Goal: Task Accomplishment & Management: Use online tool/utility

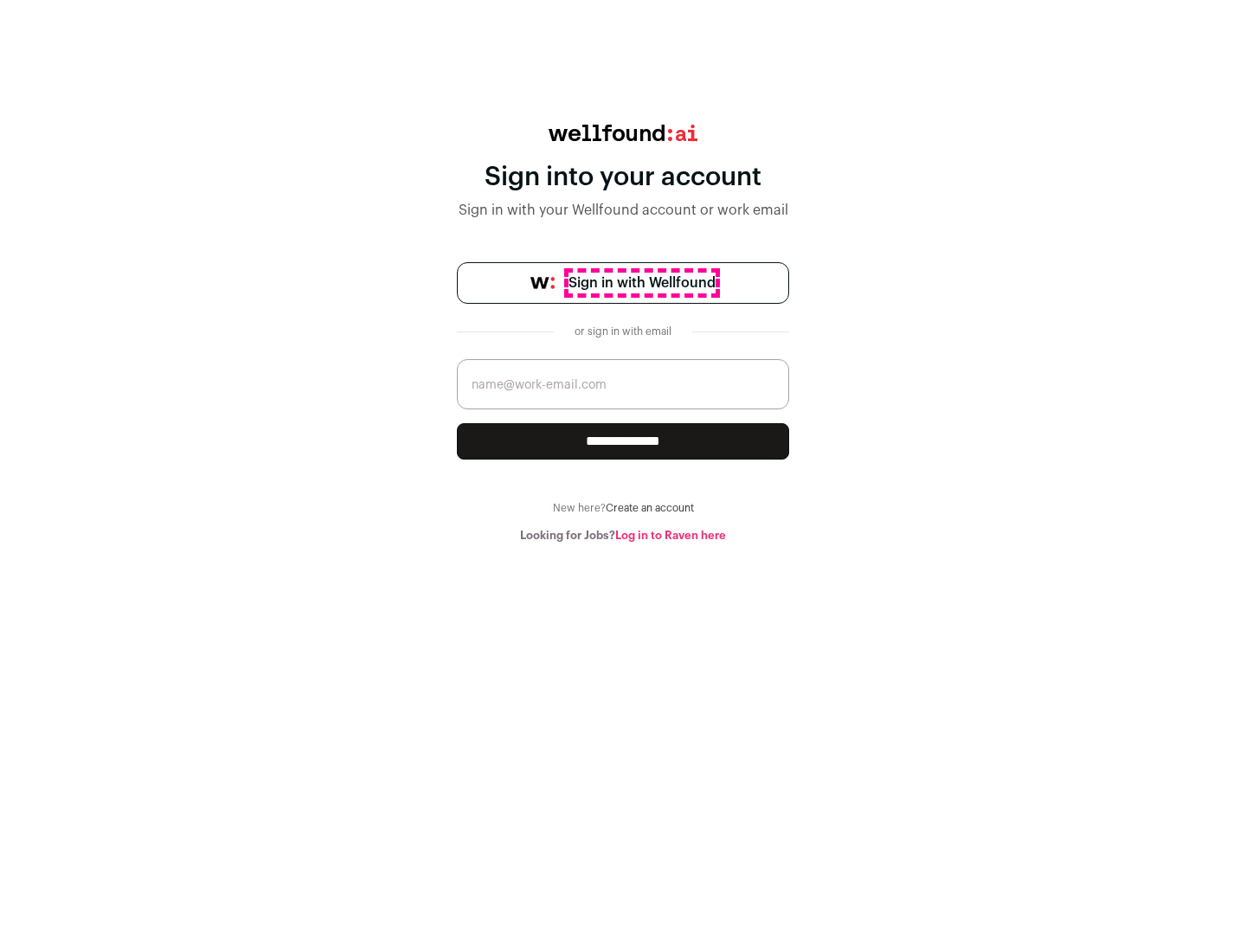
click at [642, 283] on span "Sign in with Wellfound" at bounding box center [642, 282] width 147 height 20
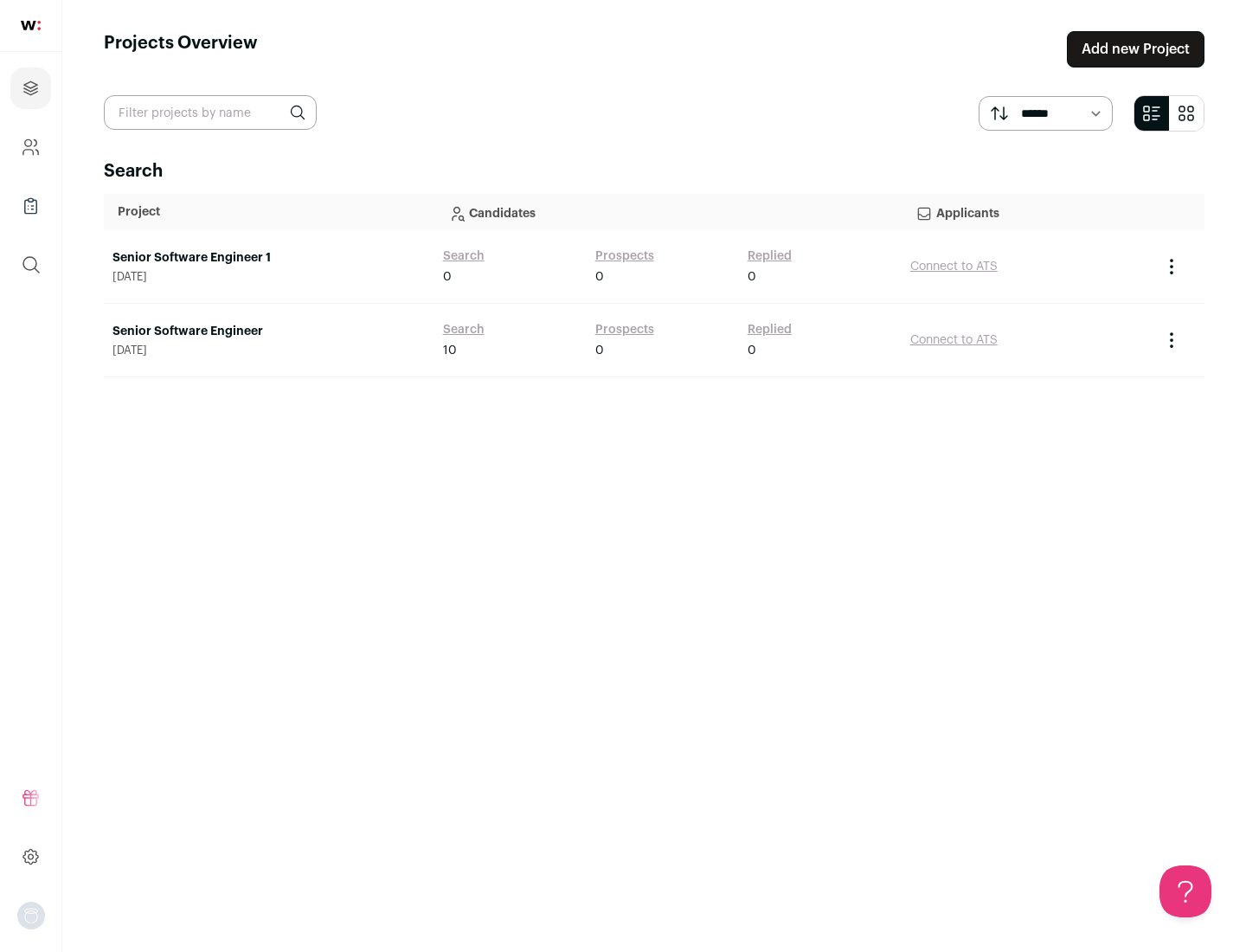
click at [268, 332] on link "Senior Software Engineer" at bounding box center [269, 332] width 313 height 18
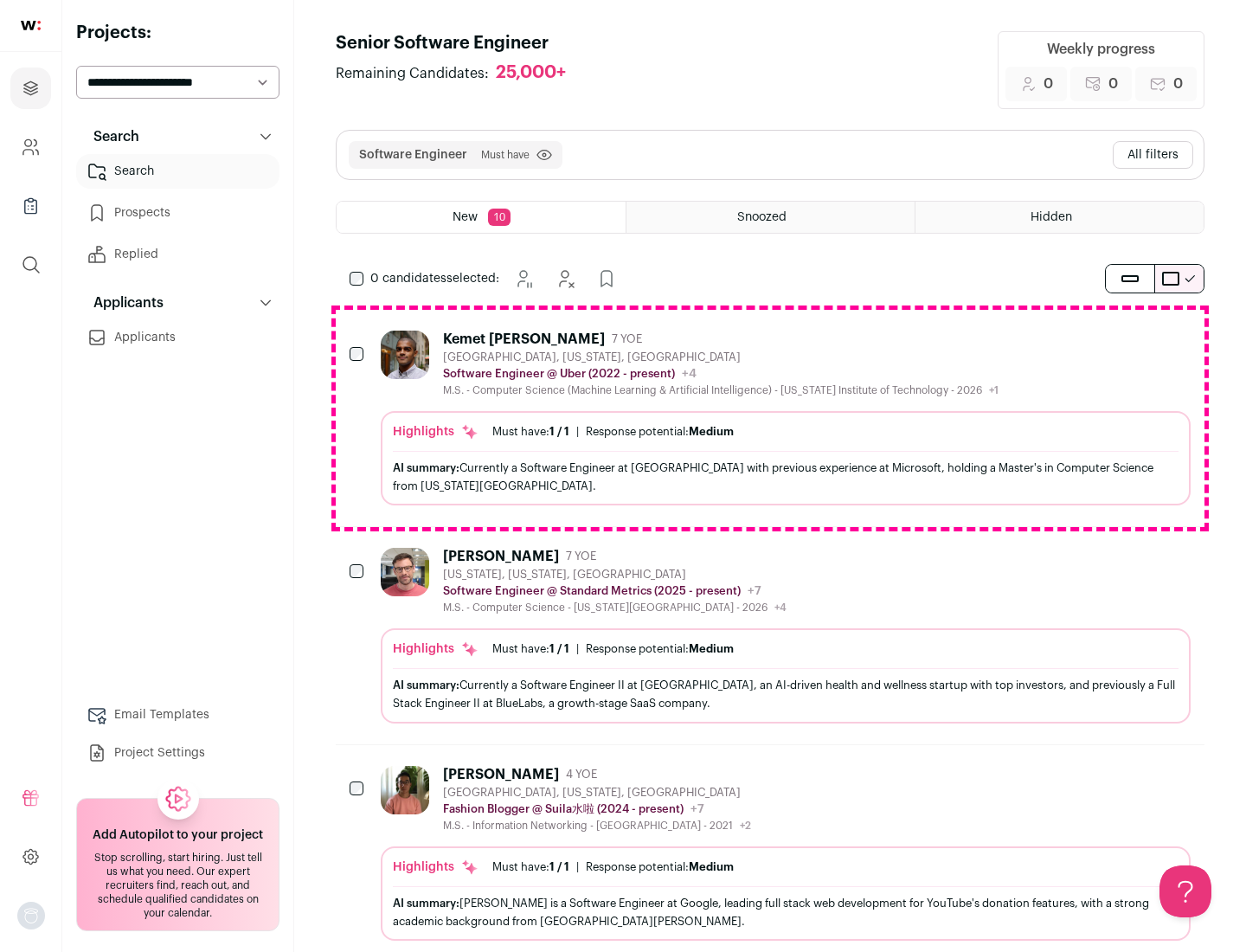
click at [770, 418] on div "Highlights Must have: 1 / 1 How many must haves have been fulfilled? | Response…" at bounding box center [785, 458] width 810 height 95
